Goal: Information Seeking & Learning: Learn about a topic

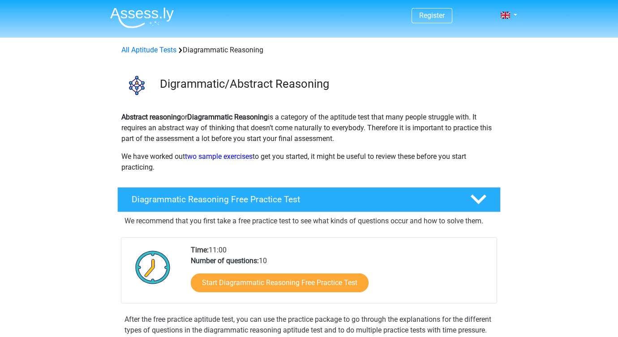
scroll to position [224, 0]
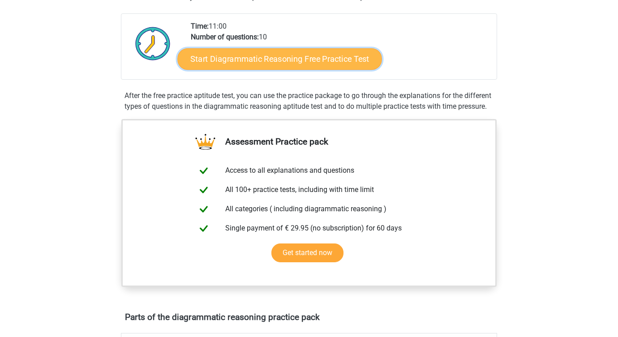
click at [264, 65] on link "Start Diagrammatic Reasoning Free Practice Test" at bounding box center [280, 58] width 205 height 21
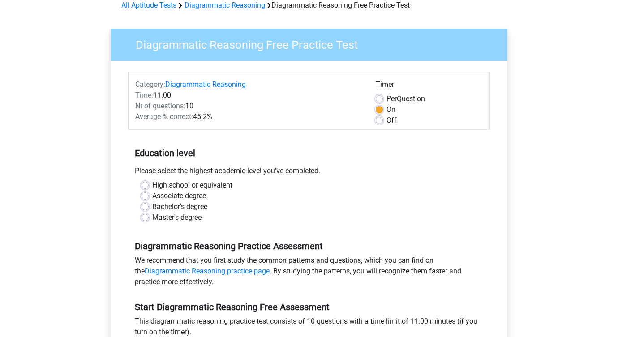
scroll to position [134, 0]
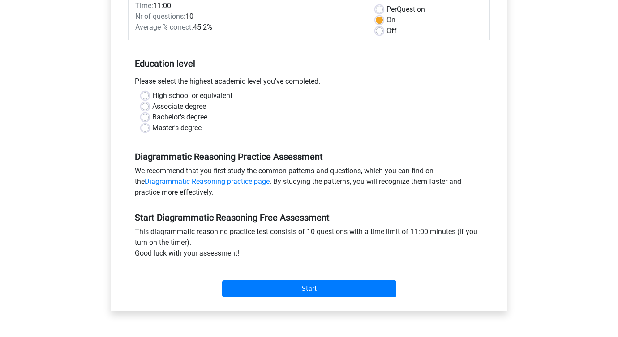
click at [152, 95] on label "High school or equivalent" at bounding box center [192, 95] width 80 height 11
click at [145, 95] on input "High school or equivalent" at bounding box center [145, 94] width 7 height 9
radio input "true"
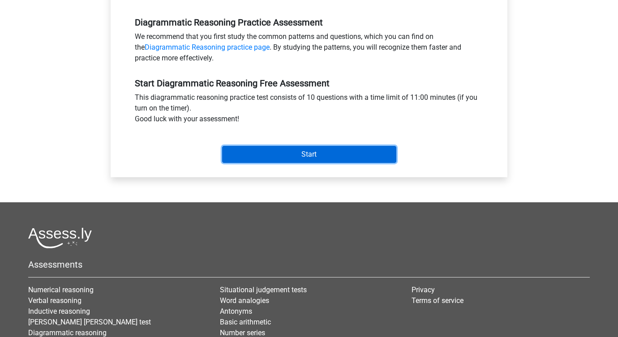
click at [294, 152] on input "Start" at bounding box center [309, 154] width 174 height 17
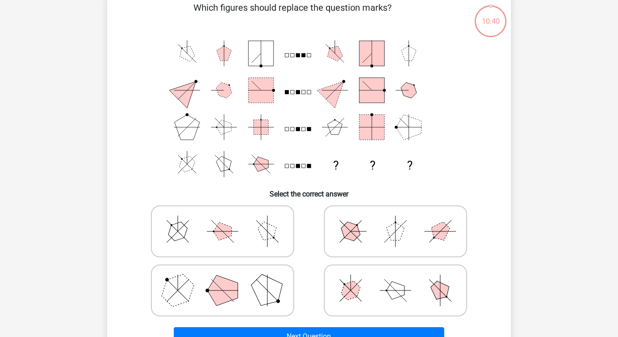
scroll to position [90, 0]
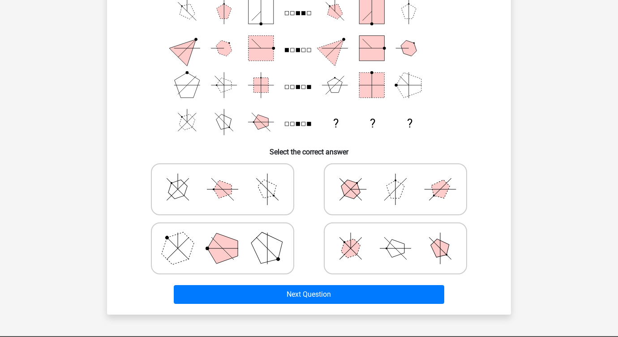
click at [243, 253] on icon at bounding box center [222, 248] width 134 height 45
click at [228, 237] on input "radio" at bounding box center [226, 235] width 6 height 6
radio input "true"
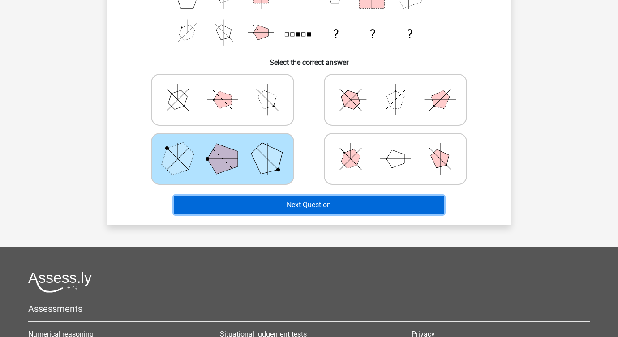
click at [301, 207] on button "Next Question" at bounding box center [309, 205] width 271 height 19
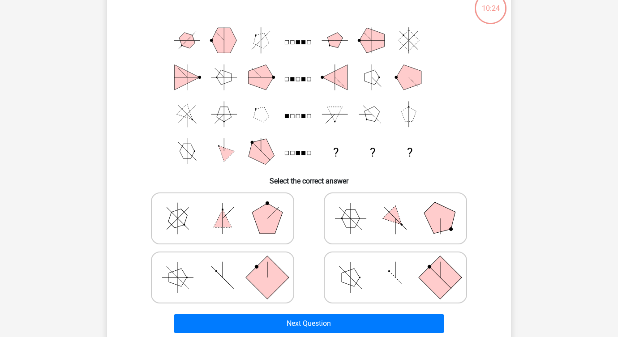
scroll to position [45, 0]
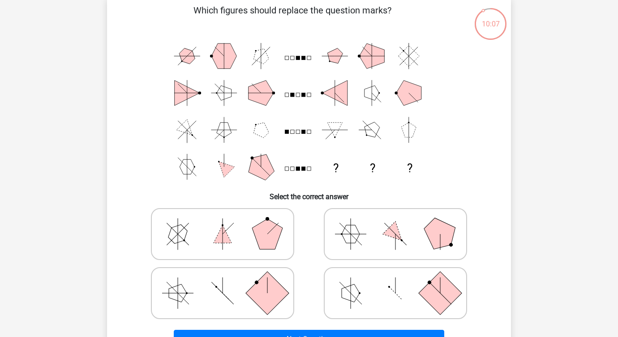
click at [404, 234] on icon at bounding box center [395, 234] width 134 height 45
click at [401, 223] on input "radio" at bounding box center [398, 220] width 6 height 6
radio input "true"
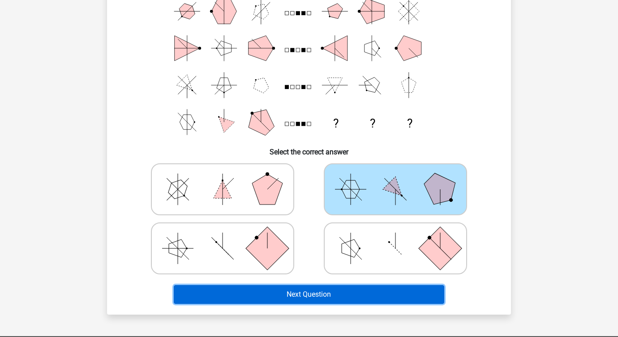
click at [354, 287] on button "Next Question" at bounding box center [309, 294] width 271 height 19
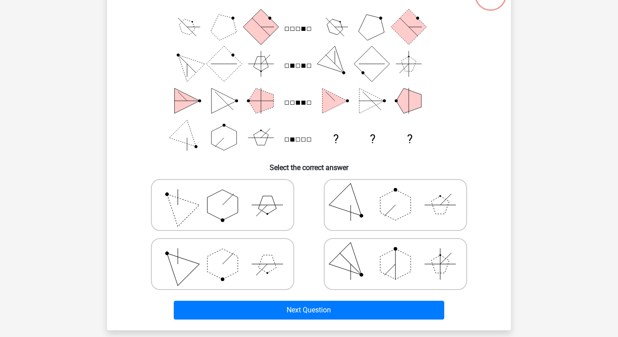
scroll to position [90, 0]
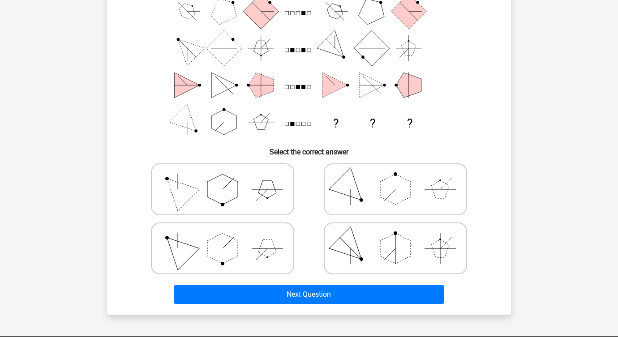
click at [271, 187] on polygon at bounding box center [267, 190] width 18 height 18
click at [228, 178] on input "radio" at bounding box center [226, 175] width 6 height 6
radio input "true"
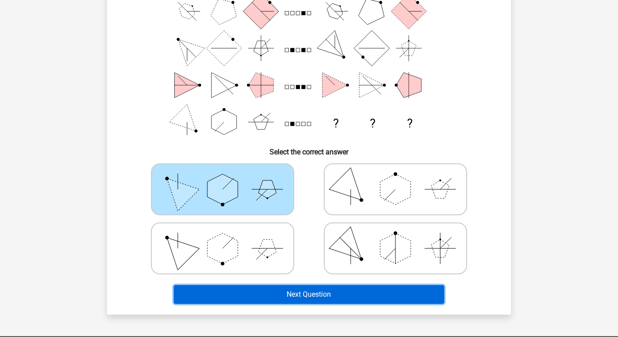
click at [316, 291] on button "Next Question" at bounding box center [309, 294] width 271 height 19
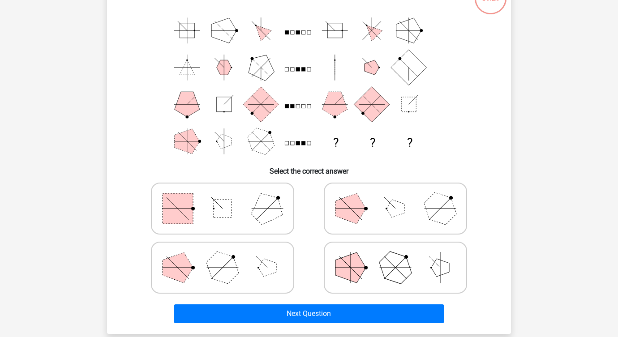
scroll to position [86, 0]
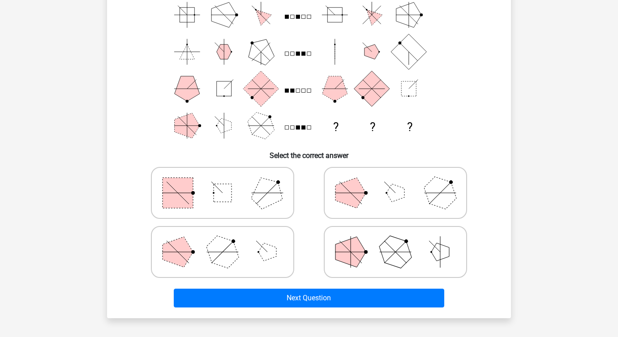
click at [373, 203] on icon at bounding box center [395, 193] width 134 height 45
click at [395, 182] on input "radio" at bounding box center [398, 179] width 6 height 6
radio input "true"
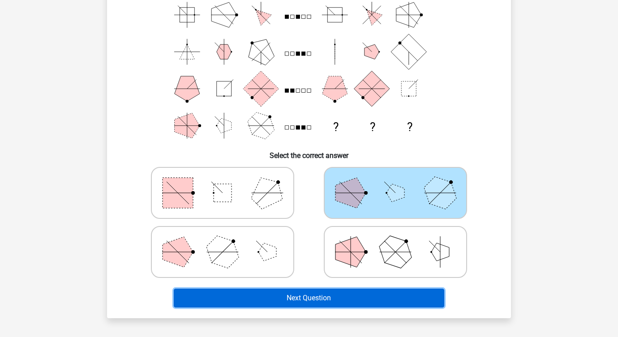
click at [327, 300] on button "Next Question" at bounding box center [309, 298] width 271 height 19
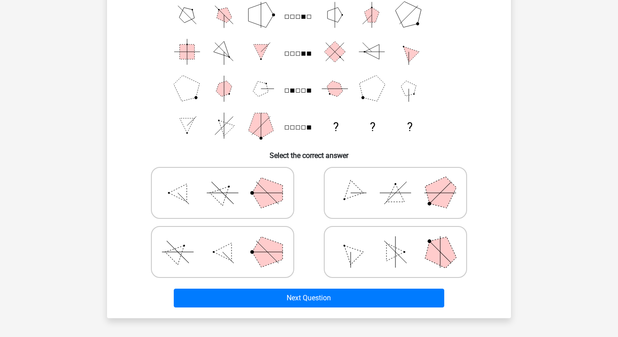
click at [404, 197] on icon at bounding box center [395, 193] width 134 height 45
click at [401, 182] on input "radio" at bounding box center [398, 179] width 6 height 6
radio input "true"
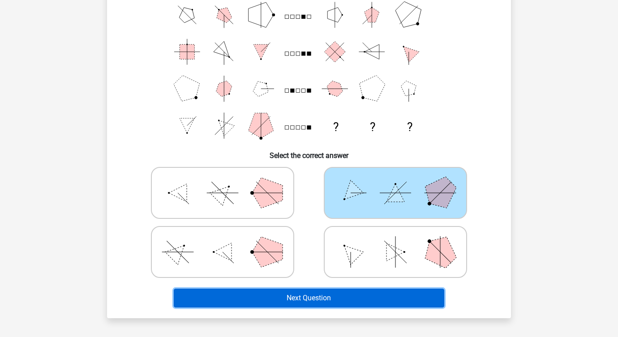
click at [320, 297] on button "Next Question" at bounding box center [309, 298] width 271 height 19
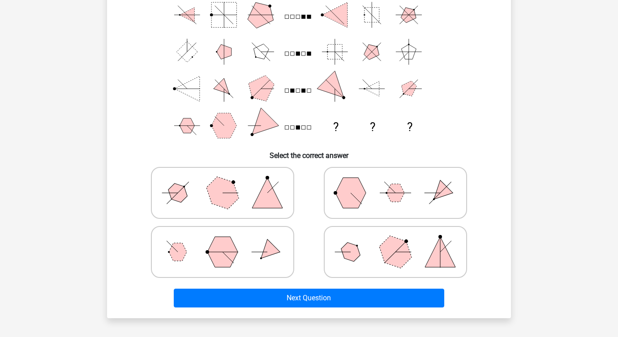
click at [408, 198] on icon at bounding box center [395, 193] width 134 height 45
click at [401, 182] on input "radio" at bounding box center [398, 179] width 6 height 6
radio input "true"
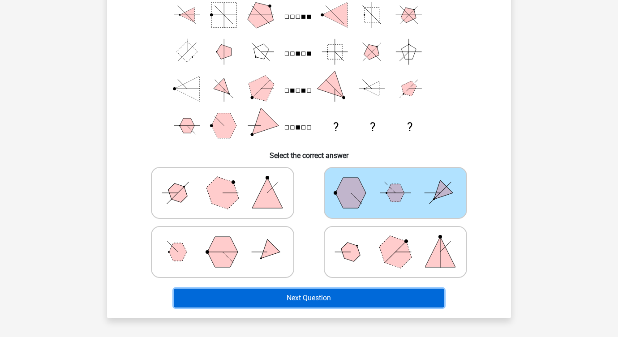
click at [307, 300] on button "Next Question" at bounding box center [309, 298] width 271 height 19
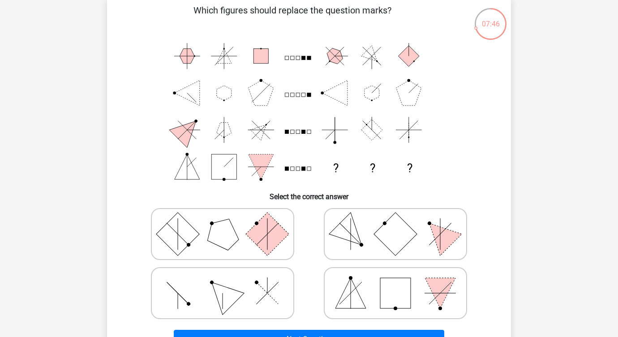
scroll to position [90, 0]
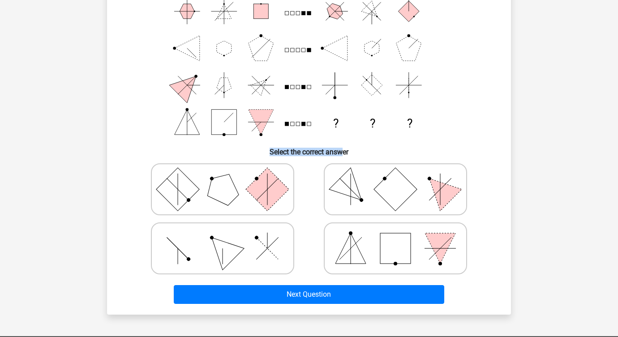
drag, startPoint x: 266, startPoint y: 148, endPoint x: 341, endPoint y: 151, distance: 74.4
click at [341, 151] on h6 "Select the correct answer" at bounding box center [308, 149] width 375 height 16
click at [301, 154] on h6 "Select the correct answer" at bounding box center [308, 149] width 375 height 16
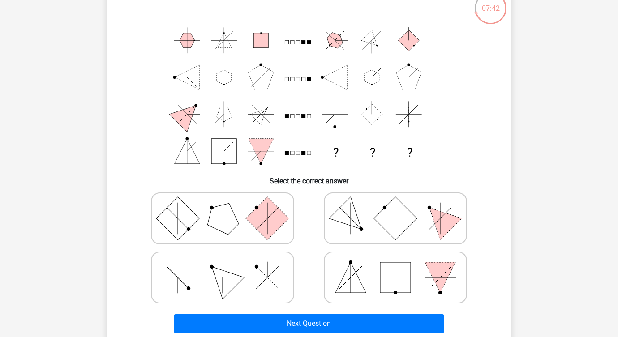
scroll to position [45, 0]
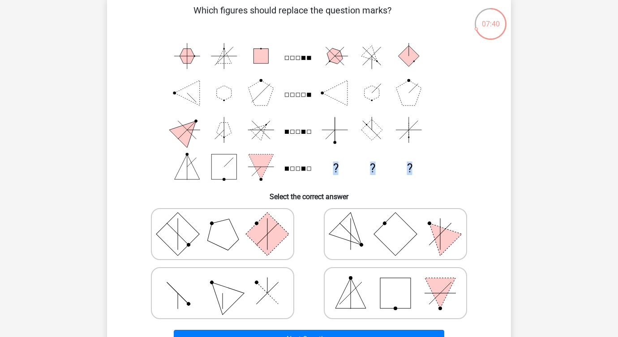
drag, startPoint x: 332, startPoint y: 168, endPoint x: 420, endPoint y: 169, distance: 87.3
click at [420, 169] on icon "? ? ?" at bounding box center [309, 112] width 361 height 148
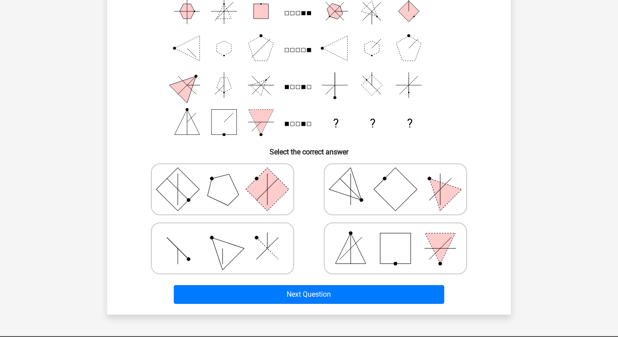
click at [418, 200] on icon at bounding box center [395, 189] width 134 height 45
click at [401, 178] on input "radio" at bounding box center [398, 175] width 6 height 6
radio input "true"
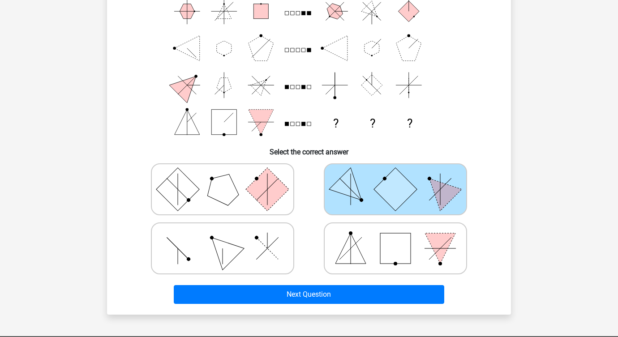
click at [288, 197] on icon at bounding box center [222, 189] width 134 height 45
click at [228, 178] on input "radio" at bounding box center [226, 175] width 6 height 6
radio input "true"
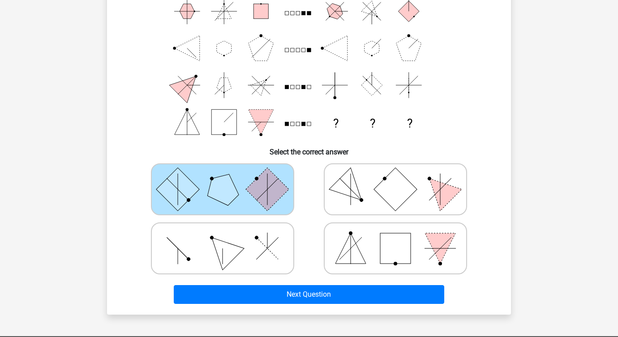
click at [346, 197] on icon at bounding box center [395, 189] width 134 height 45
click at [395, 178] on input "radio" at bounding box center [398, 175] width 6 height 6
radio input "true"
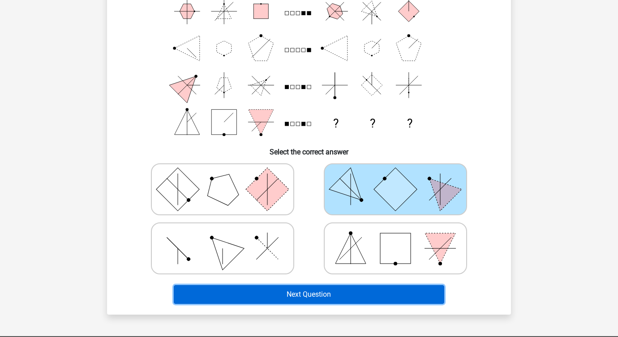
click at [345, 292] on button "Next Question" at bounding box center [309, 294] width 271 height 19
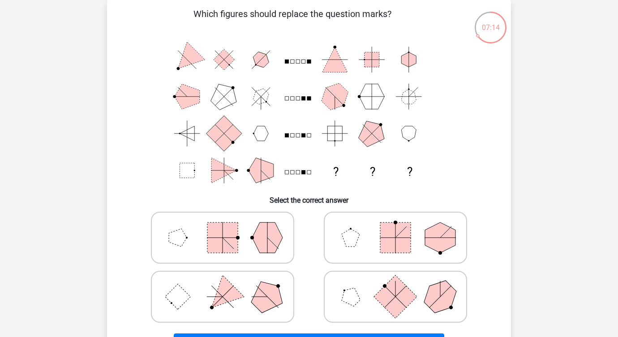
scroll to position [86, 0]
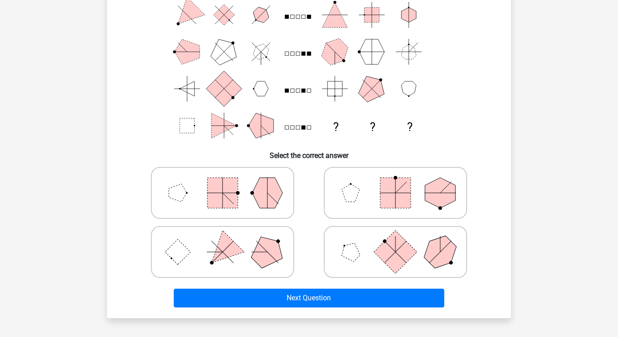
click at [262, 255] on polygon at bounding box center [267, 252] width 43 height 43
click at [228, 241] on input "radio" at bounding box center [226, 238] width 6 height 6
radio input "true"
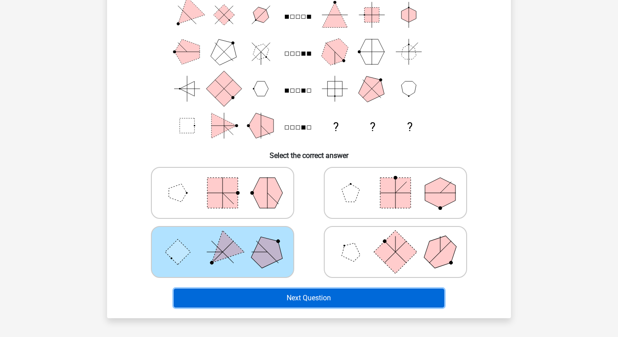
click at [307, 297] on button "Next Question" at bounding box center [309, 298] width 271 height 19
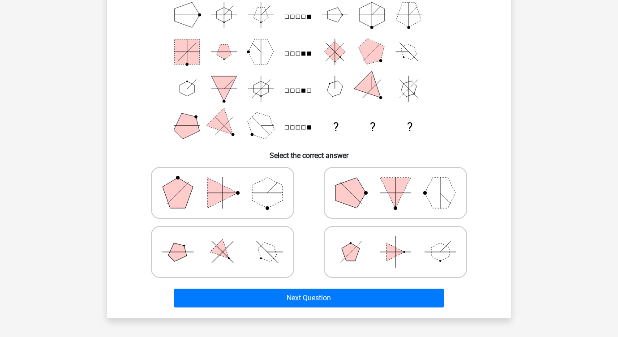
click at [344, 205] on icon at bounding box center [395, 193] width 134 height 45
click at [395, 182] on input "radio" at bounding box center [398, 179] width 6 height 6
radio input "true"
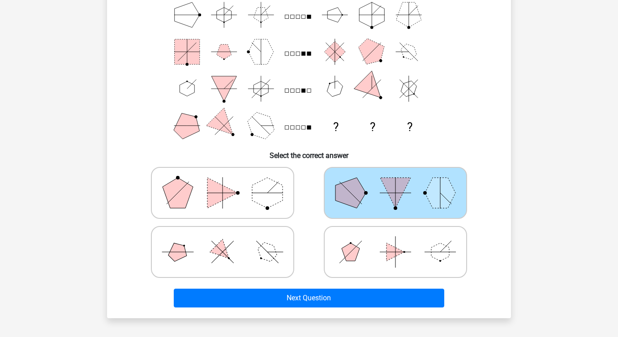
click at [338, 287] on div "Next Question" at bounding box center [308, 297] width 375 height 30
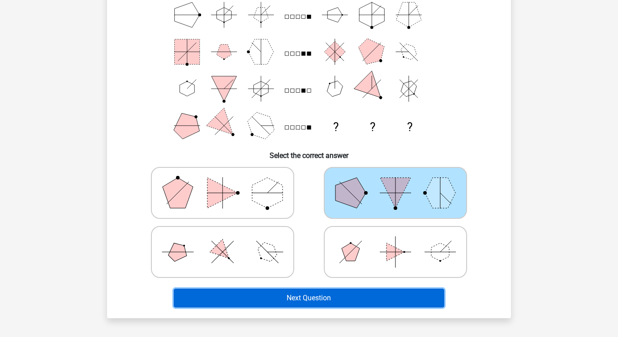
click at [333, 300] on button "Next Question" at bounding box center [309, 298] width 271 height 19
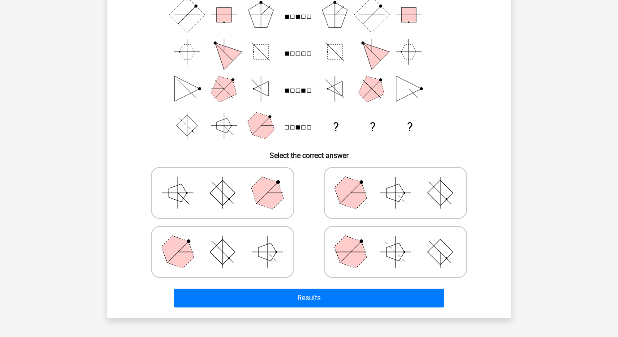
click at [275, 219] on label at bounding box center [222, 193] width 143 height 52
click at [228, 182] on input "radio" at bounding box center [226, 179] width 6 height 6
radio input "true"
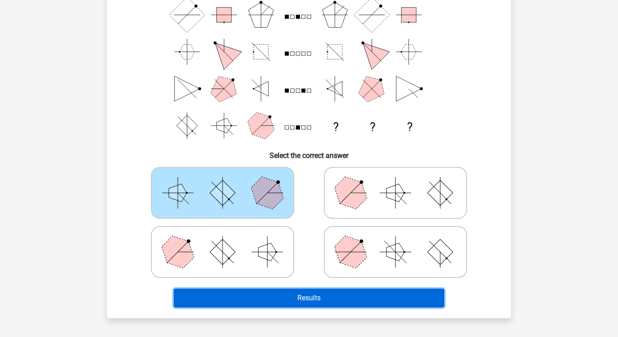
click at [315, 292] on button "Results" at bounding box center [309, 298] width 271 height 19
